Goal: Book appointment/travel/reservation

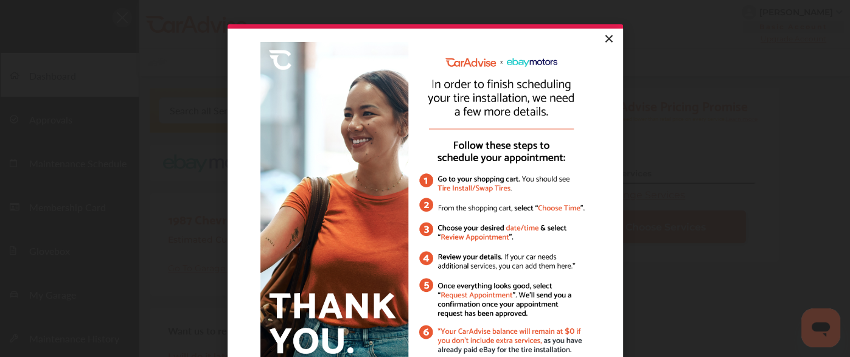
click at [599, 38] on link "×" at bounding box center [608, 40] width 21 height 22
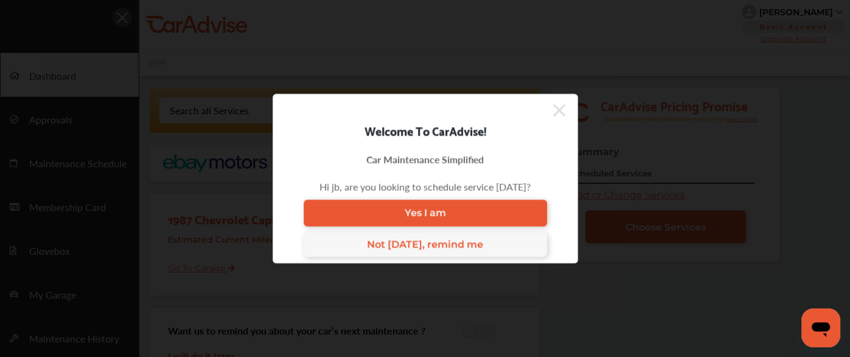
click at [555, 105] on icon at bounding box center [559, 109] width 12 height 19
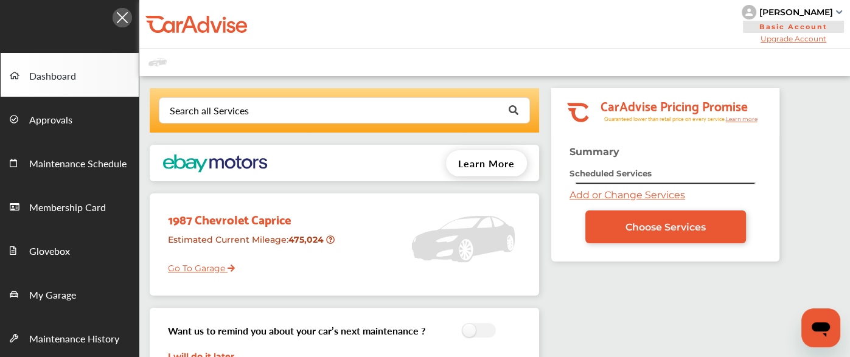
click at [604, 192] on link "Add or Change Services" at bounding box center [628, 195] width 116 height 12
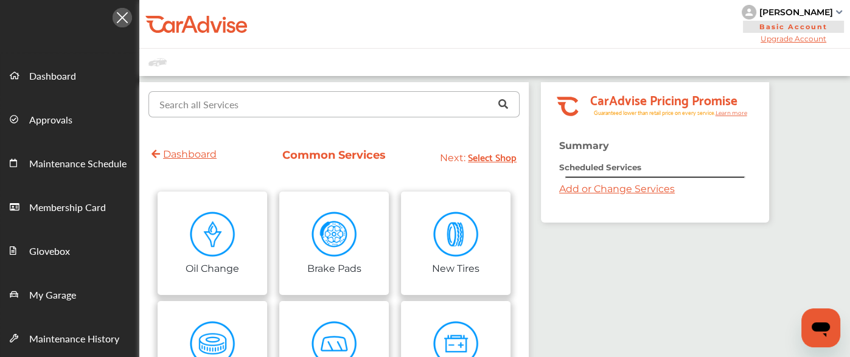
click at [284, 97] on input "text" at bounding box center [331, 104] width 363 height 24
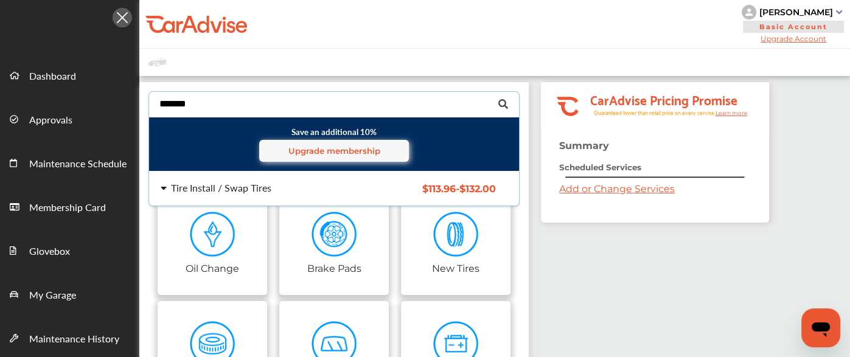
type input "*******"
click at [252, 172] on div "Tire Install / Swap Tires $113.96 - $132.00 Tire Install / Swap Tires $113.96 -…" at bounding box center [334, 189] width 390 height 34
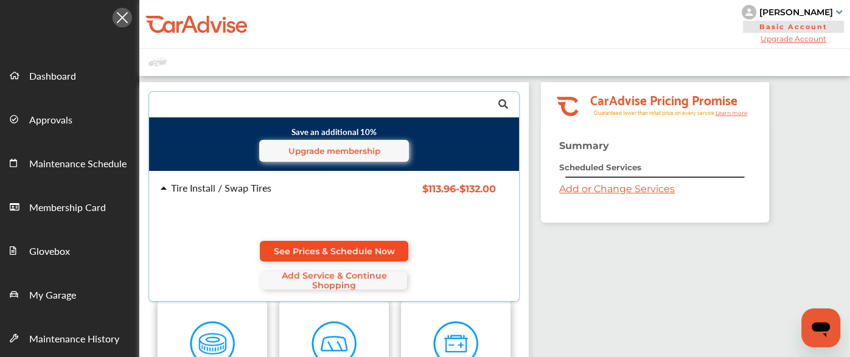
click at [361, 253] on span "See Prices & Schedule Now" at bounding box center [334, 252] width 121 height 10
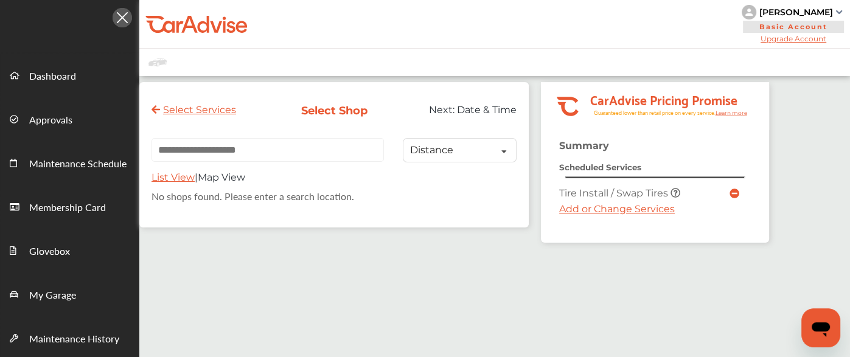
click at [272, 150] on input "text" at bounding box center [268, 150] width 233 height 24
paste input "**********"
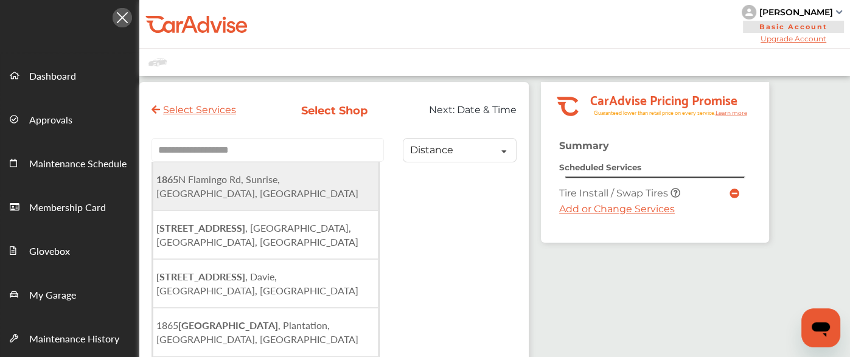
click at [243, 180] on span "[STREET_ADDRESS]" at bounding box center [257, 186] width 202 height 28
type input "**********"
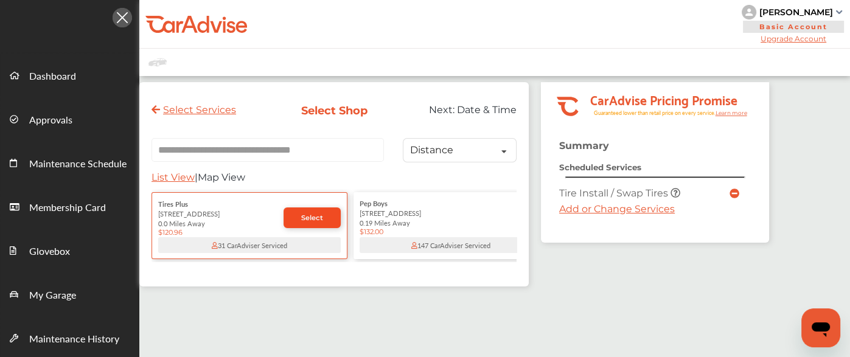
click at [307, 219] on span "Select" at bounding box center [312, 218] width 22 height 9
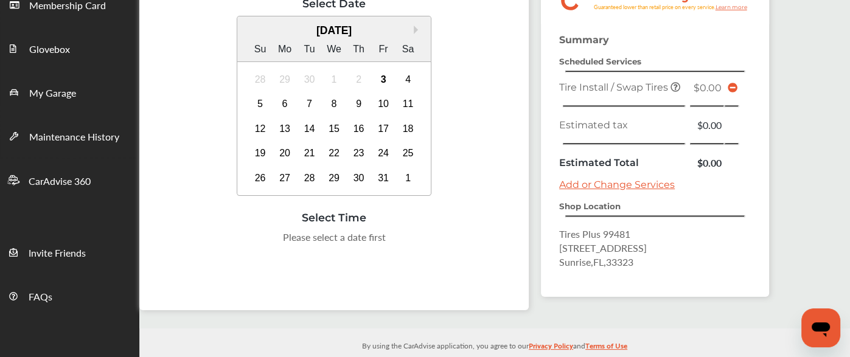
scroll to position [198, 0]
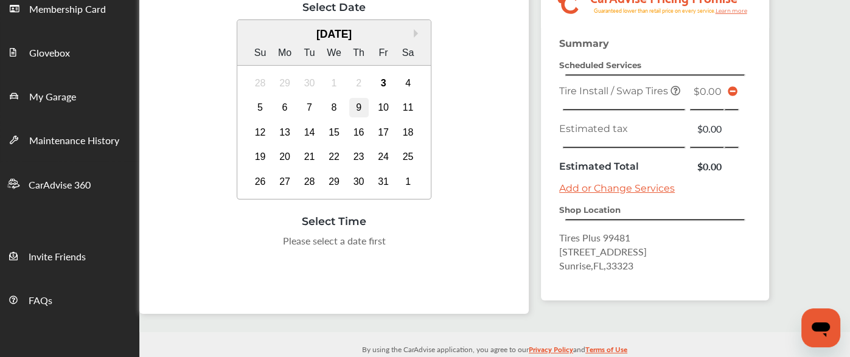
click at [355, 103] on div "9" at bounding box center [358, 107] width 19 height 19
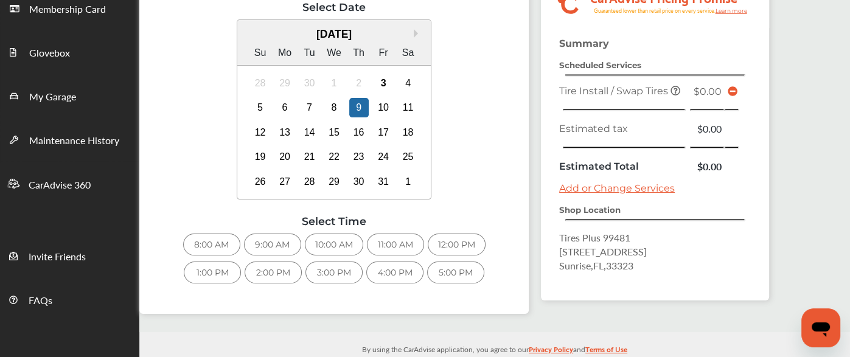
click at [262, 240] on div "9:00 AM" at bounding box center [272, 245] width 57 height 22
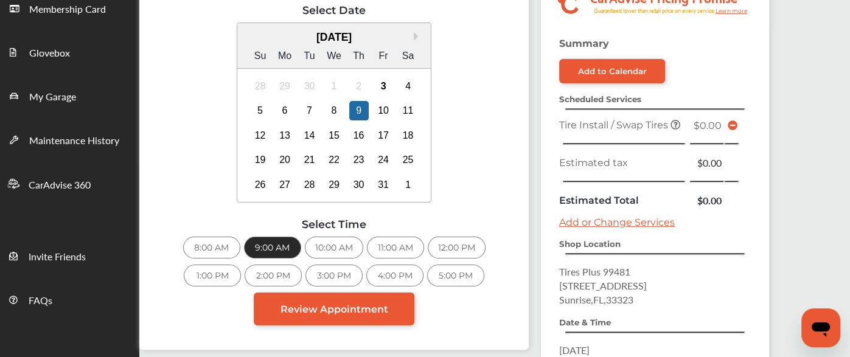
scroll to position [351, 0]
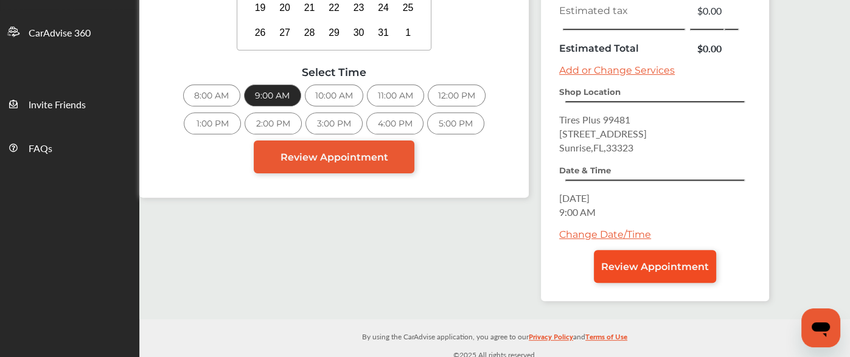
click at [655, 251] on link "Review Appointment" at bounding box center [655, 266] width 122 height 33
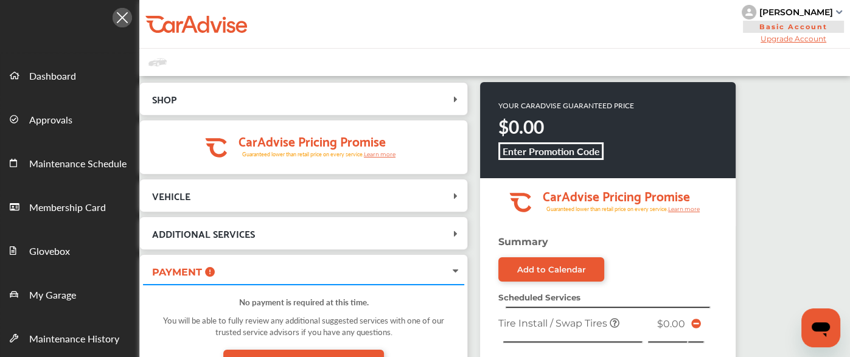
scroll to position [351, 0]
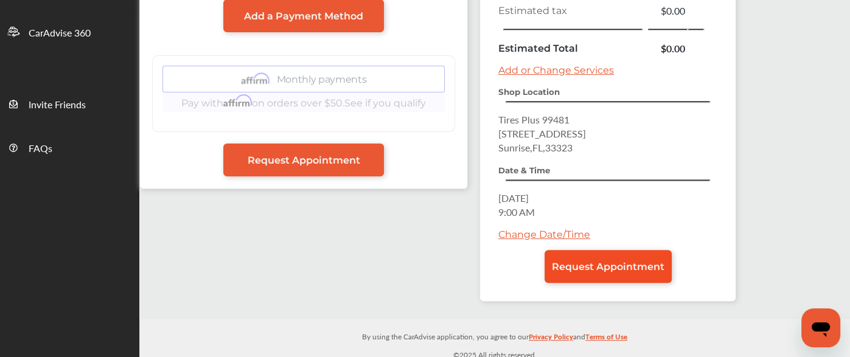
click at [604, 261] on span "Request Appointment" at bounding box center [608, 267] width 113 height 12
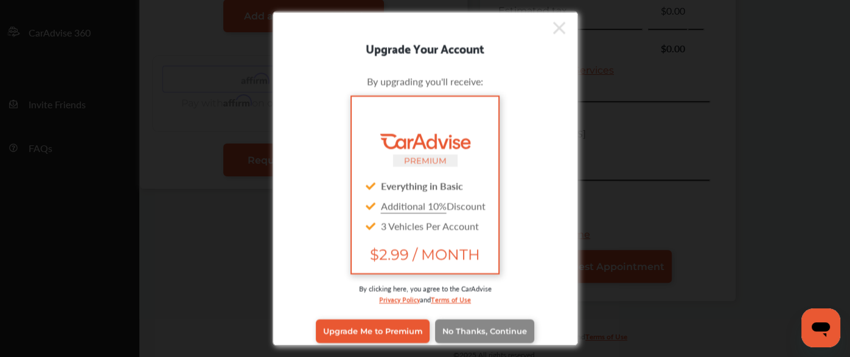
click at [500, 339] on link "No Thanks, Continue" at bounding box center [484, 331] width 99 height 23
